Goal: Task Accomplishment & Management: Complete application form

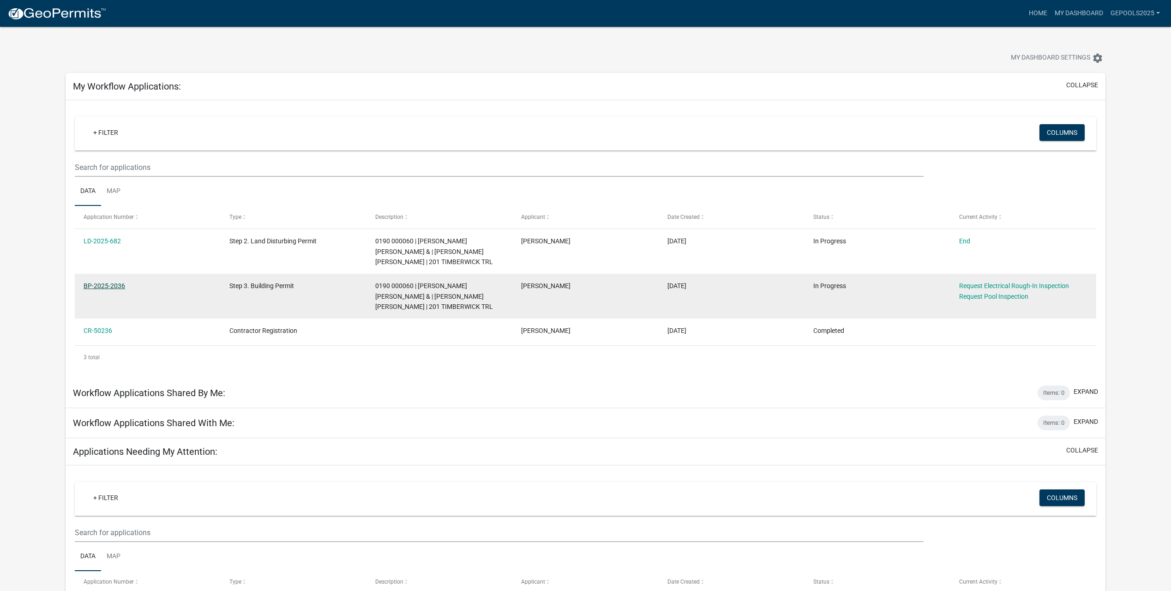
click at [116, 285] on link "BP-2025-2036" at bounding box center [105, 285] width 42 height 7
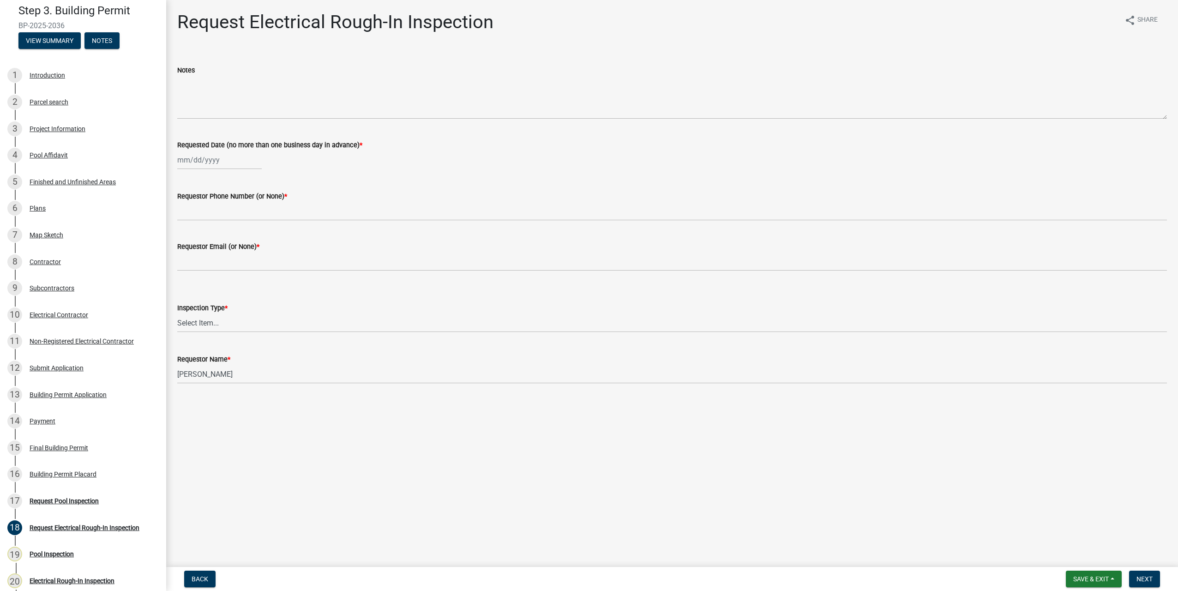
scroll to position [38, 0]
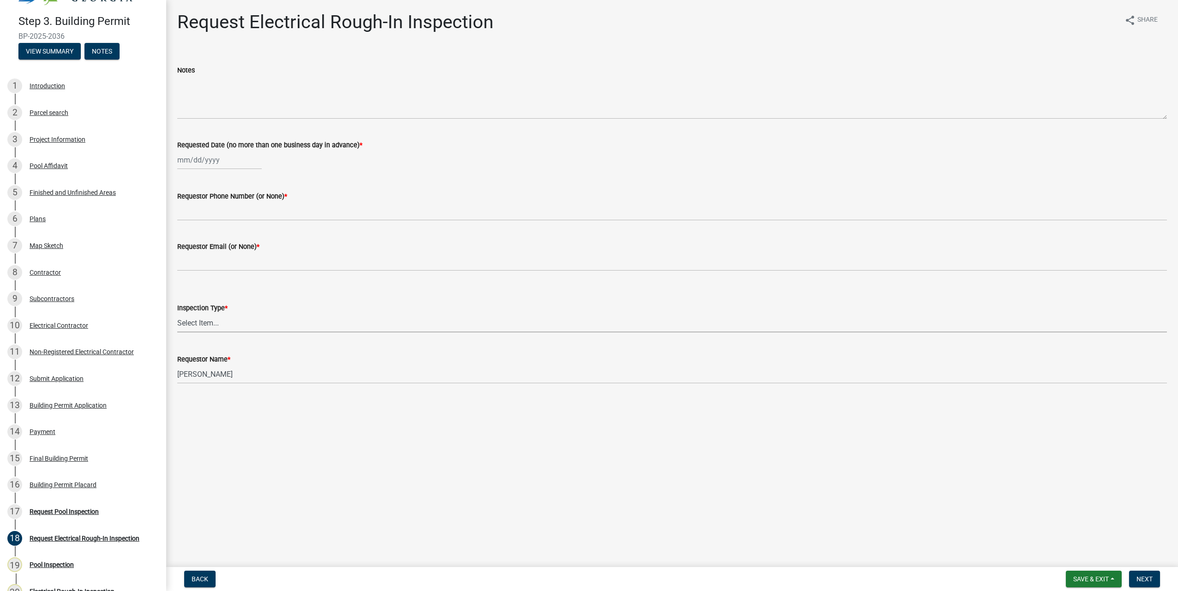
click at [231, 321] on select "Select Item... Electrical Rough-In" at bounding box center [671, 322] width 989 height 19
click at [177, 313] on select "Select Item... Electrical Rough-In" at bounding box center [671, 322] width 989 height 19
select select "67548d0d-90c3-4d72-82f5-40817f841add"
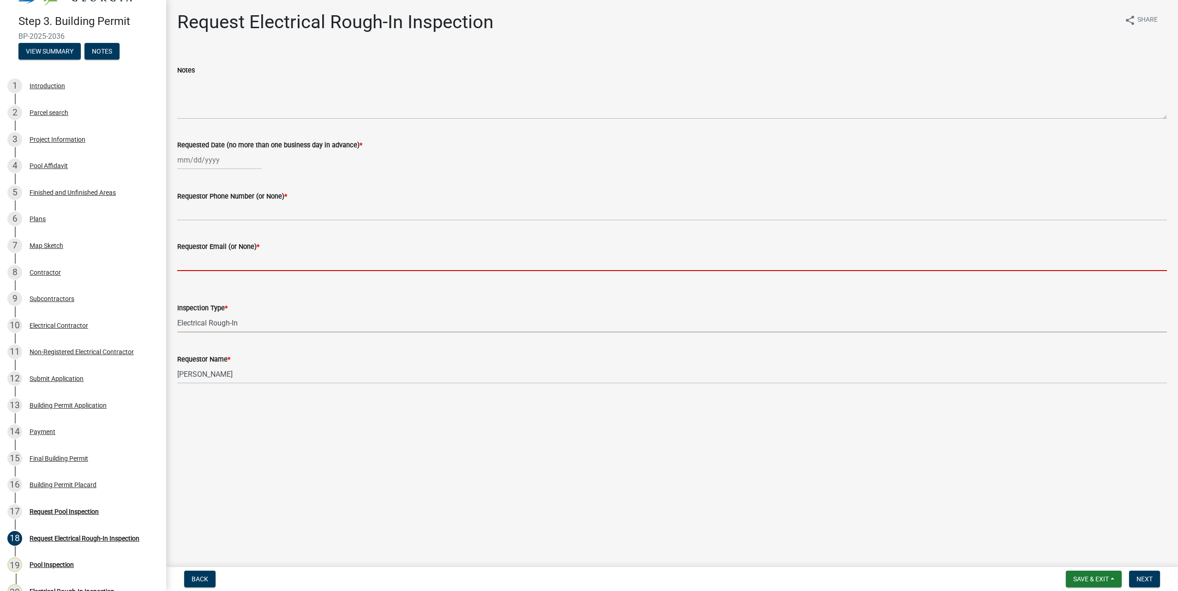
click at [232, 263] on input "Requestor Email (or None) *" at bounding box center [671, 261] width 989 height 19
type input "[PERSON_NAME][EMAIL_ADDRESS][DOMAIN_NAME]"
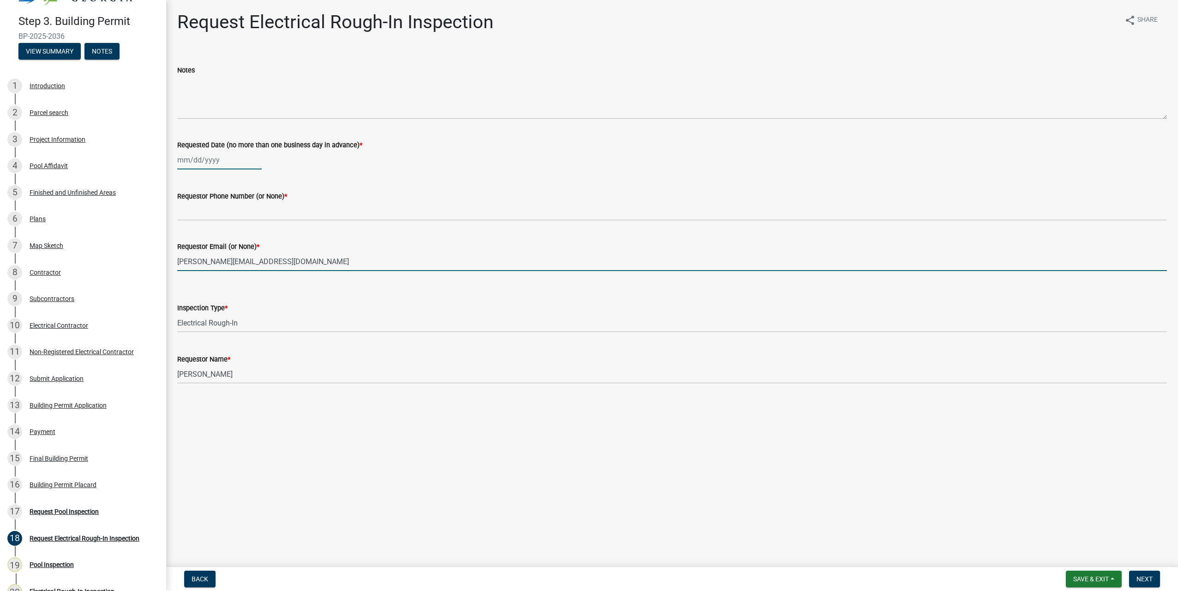
type input "GE Pools LLC"
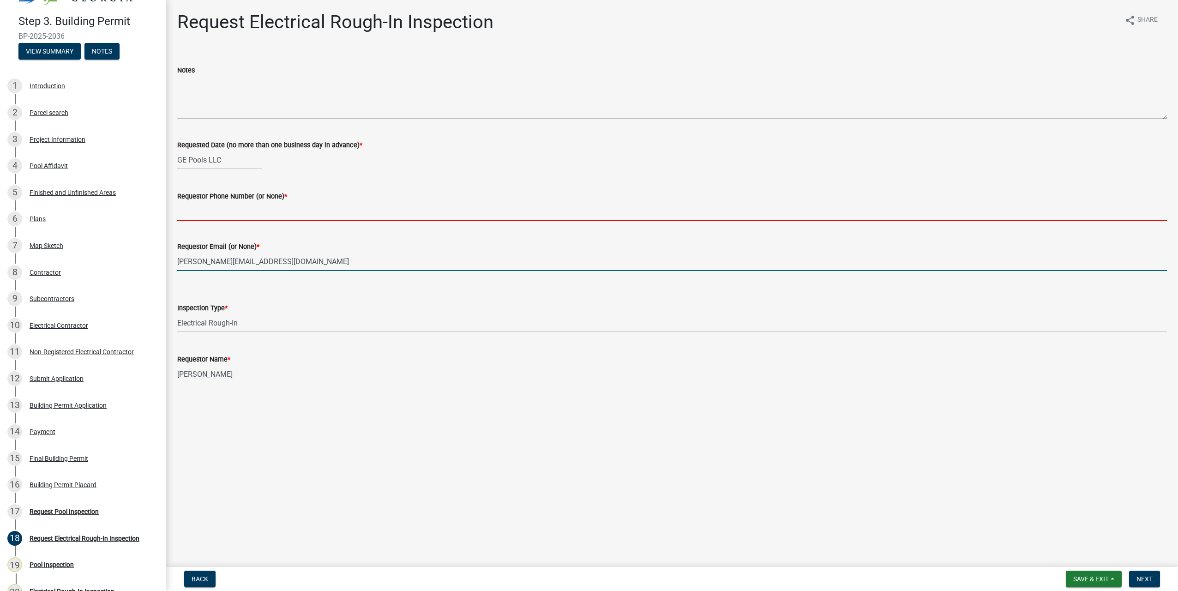
type input "7702560912"
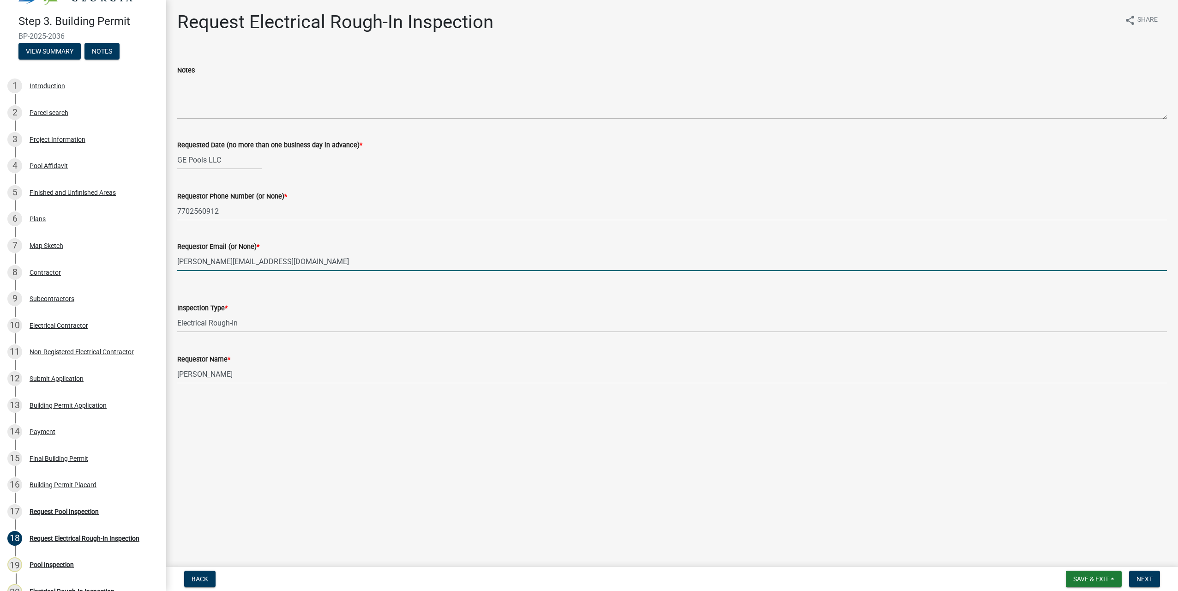
select select "8"
select select "2025"
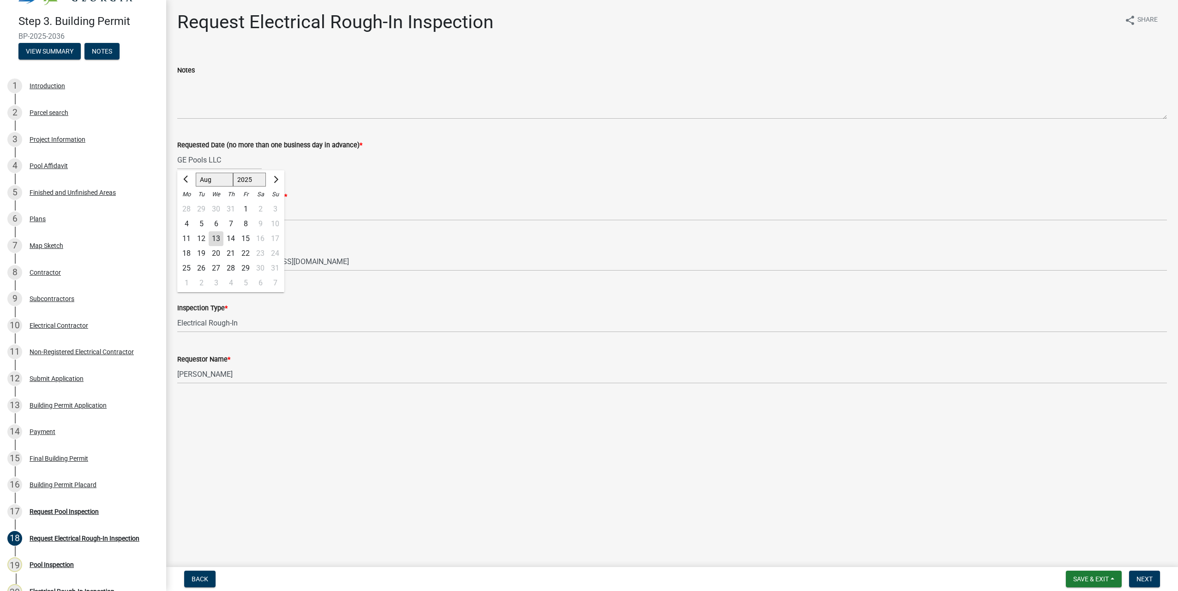
click at [228, 238] on div "14" at bounding box center [230, 238] width 15 height 15
type input "[DATE]"
click at [1141, 577] on span "Next" at bounding box center [1144, 578] width 16 height 7
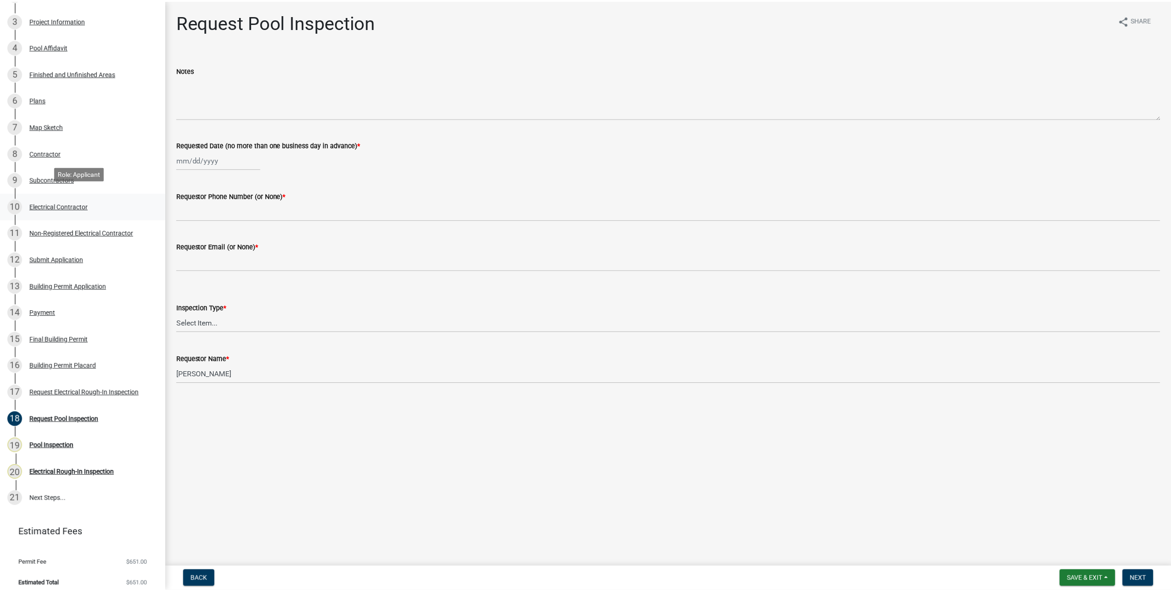
scroll to position [162, 0]
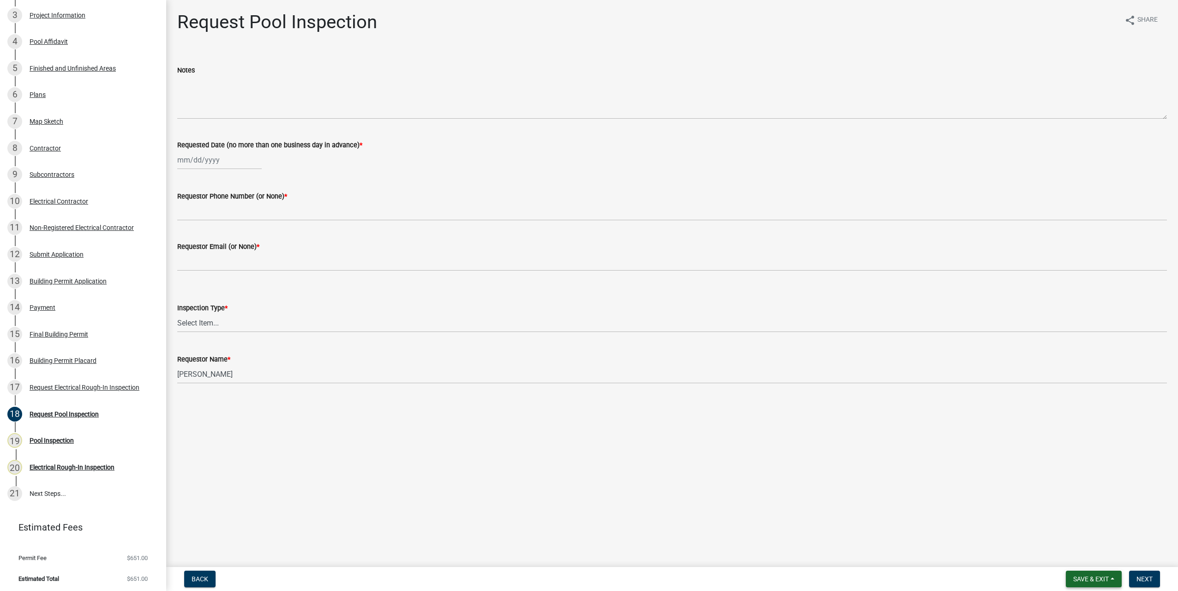
click at [1110, 581] on button "Save & Exit" at bounding box center [1094, 578] width 56 height 17
click at [1082, 557] on button "Save & Exit" at bounding box center [1085, 555] width 74 height 22
